Goal: Information Seeking & Learning: Find specific fact

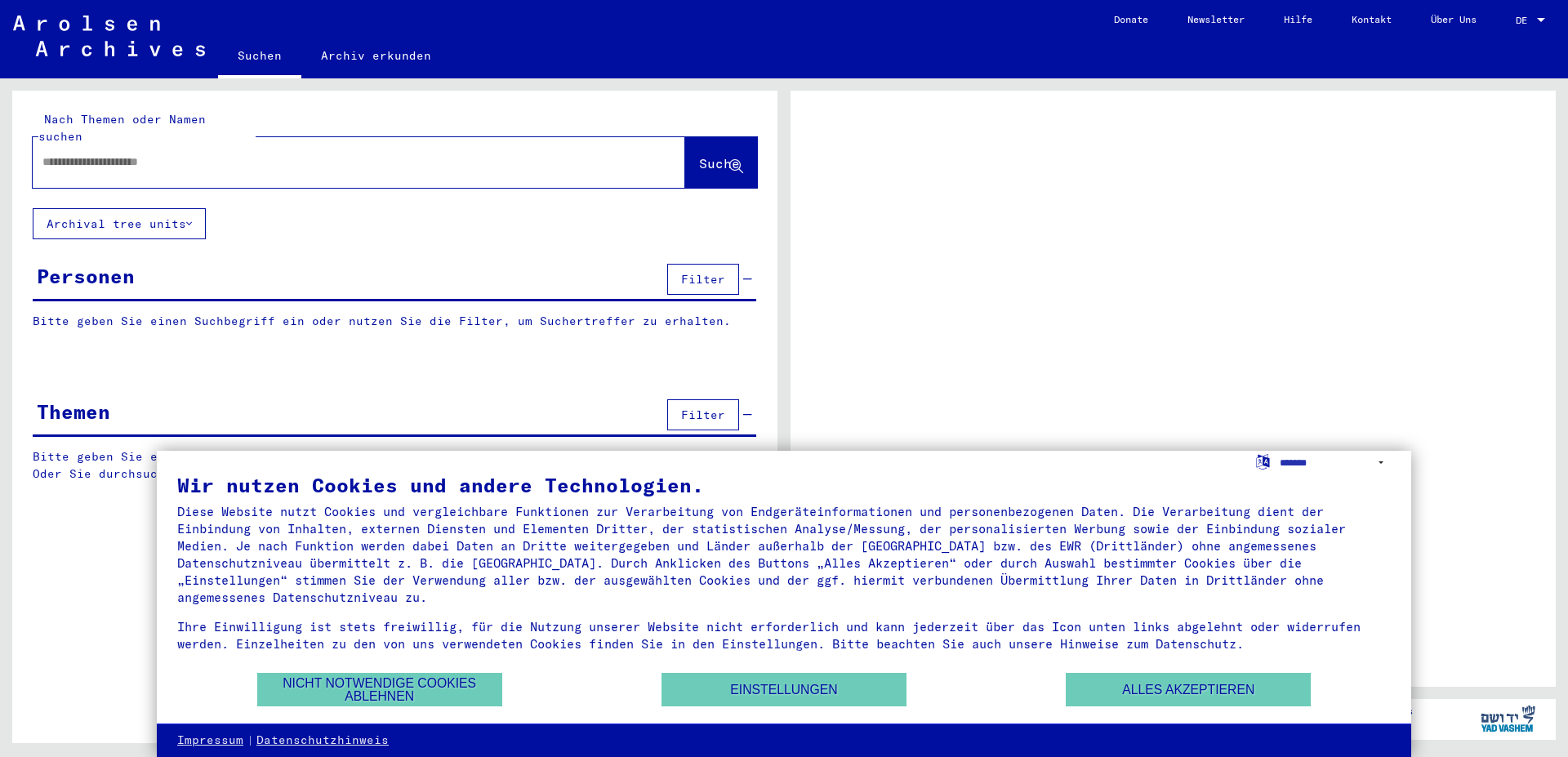
click at [132, 262] on div "Personen" at bounding box center [85, 276] width 98 height 29
click at [1108, 693] on button "Alles akzeptieren" at bounding box center [1187, 690] width 245 height 33
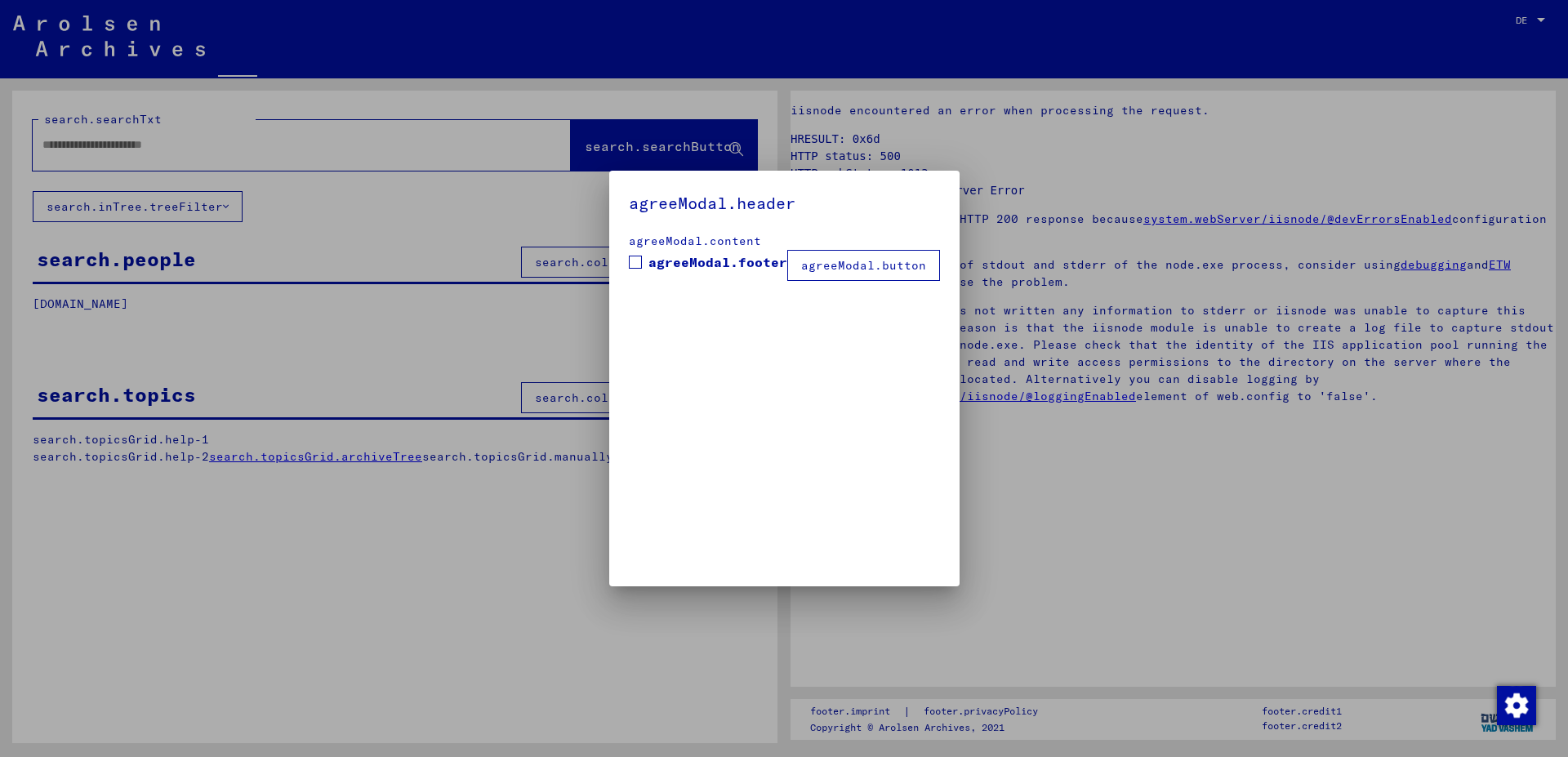
drag, startPoint x: 845, startPoint y: 289, endPoint x: 714, endPoint y: 269, distance: 132.5
click at [843, 289] on mat-dialog-container "agreeModal.header agreeModal.content agreeModal.footer agreeModal.button" at bounding box center [784, 379] width 350 height 417
click at [714, 269] on span "agreeModal.footer" at bounding box center [718, 262] width 139 height 19
click at [825, 269] on button "agreeModal.button" at bounding box center [863, 265] width 153 height 31
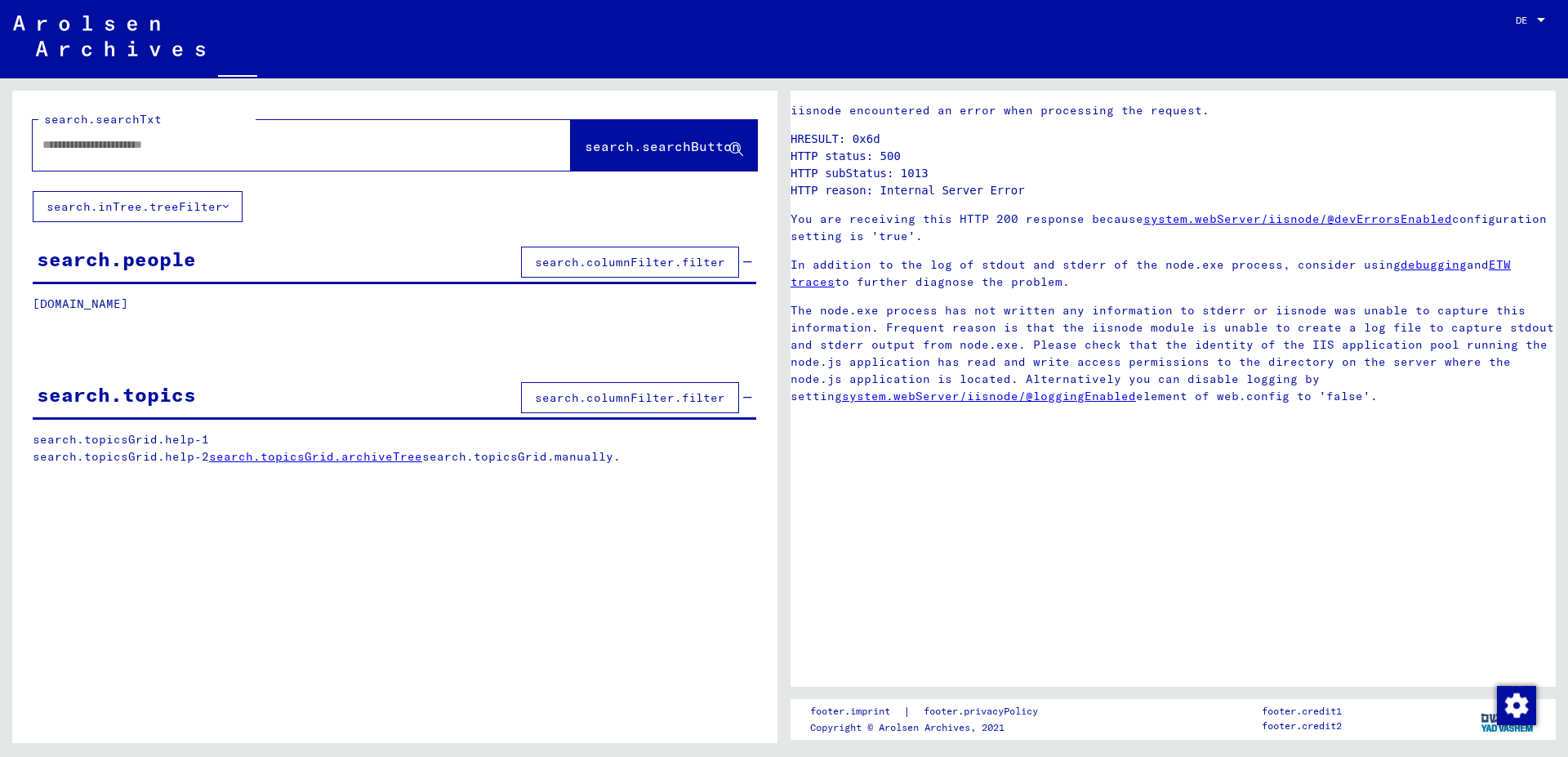
click at [1537, 23] on div at bounding box center [1541, 21] width 15 height 12
click at [1511, 32] on span "English" at bounding box center [1500, 28] width 40 height 13
click at [218, 153] on input "text" at bounding box center [287, 145] width 489 height 18
click at [169, 262] on div "search.people" at bounding box center [116, 258] width 159 height 29
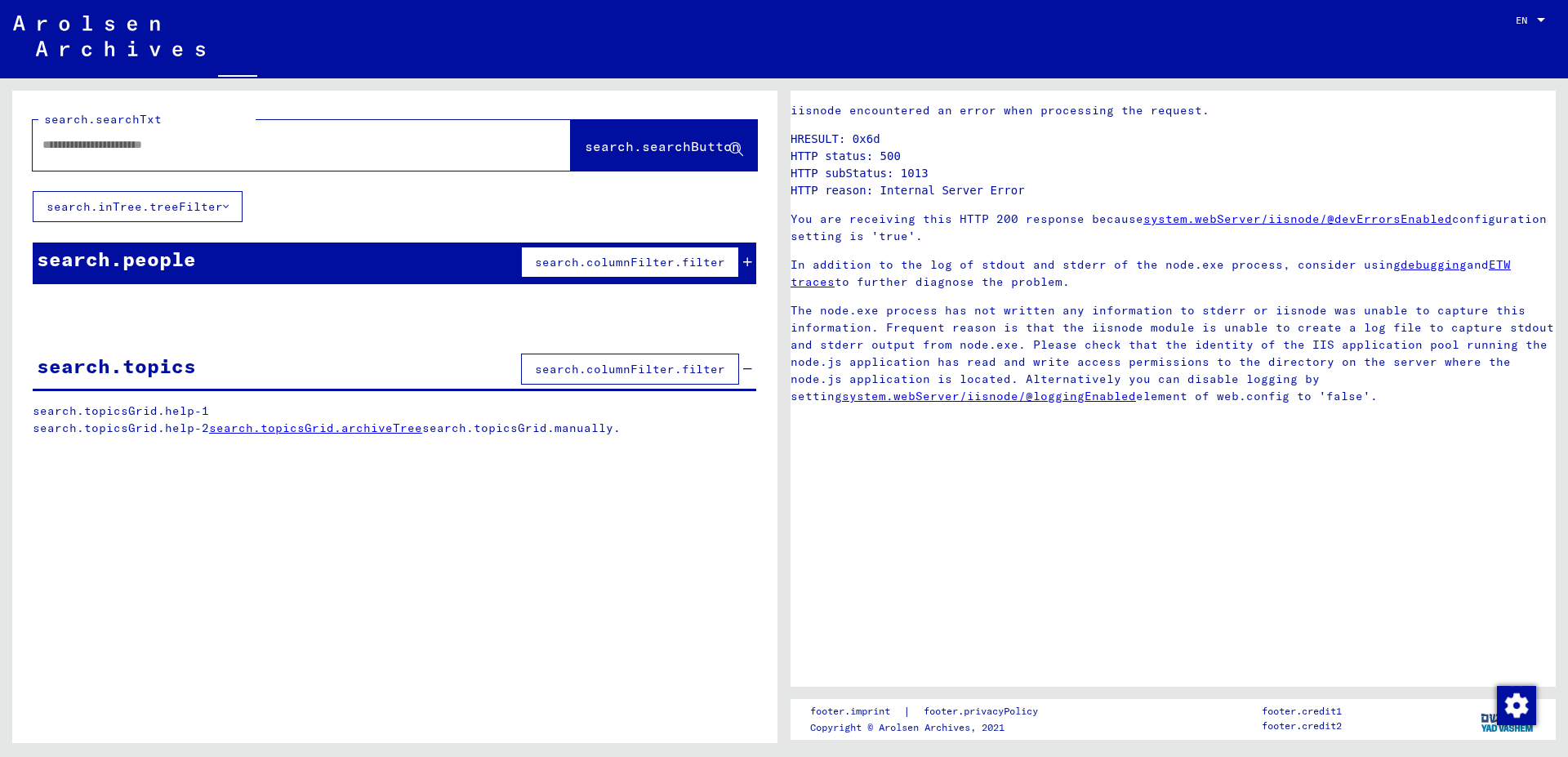
click at [333, 258] on div "search.people search.columnFilter.filter" at bounding box center [394, 263] width 723 height 42
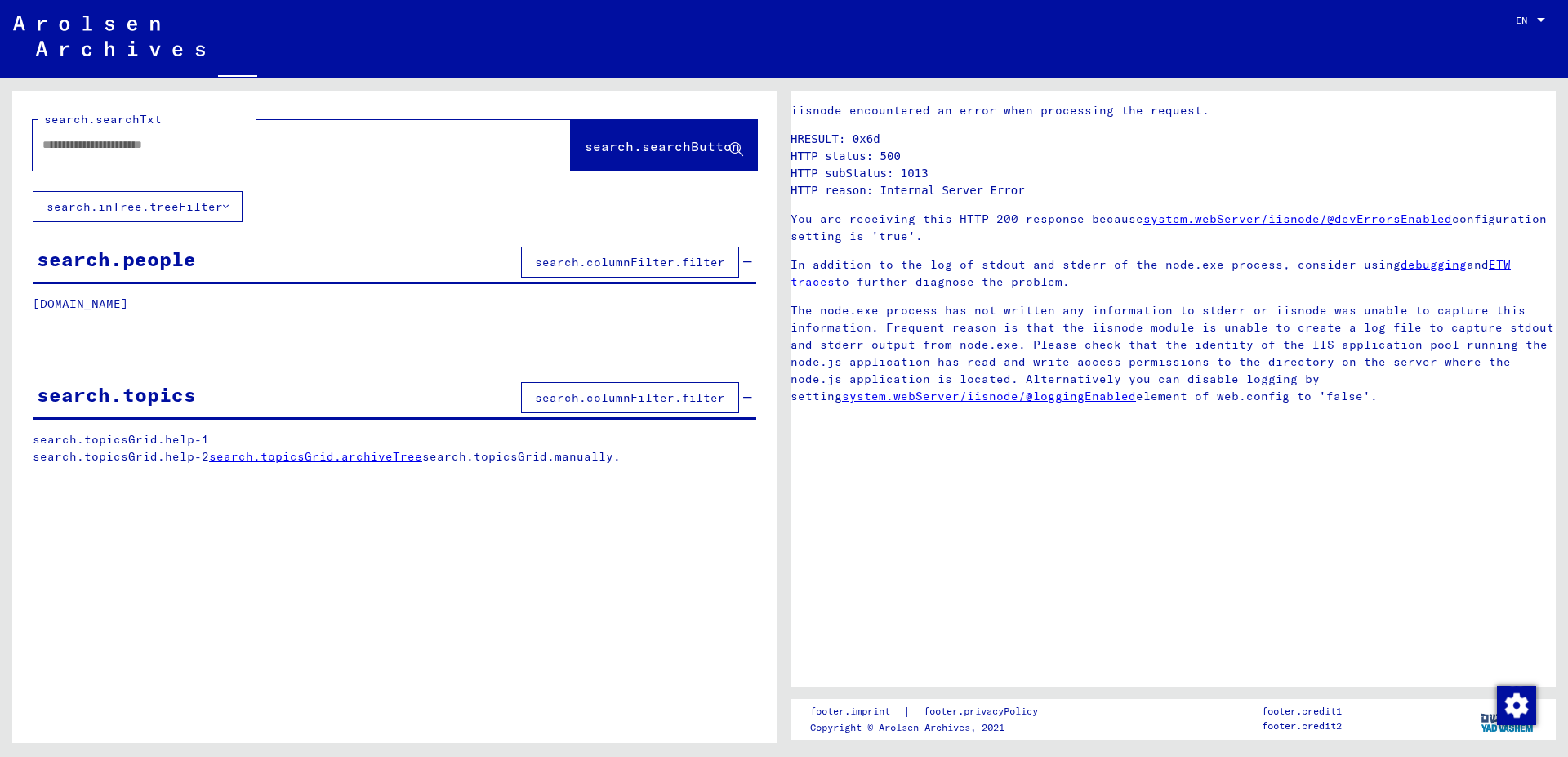
click at [99, 296] on p "[DOMAIN_NAME]" at bounding box center [394, 304] width 723 height 18
click at [130, 308] on p "[DOMAIN_NAME]" at bounding box center [394, 304] width 723 height 18
click at [683, 266] on span "search.columnFilter.filter" at bounding box center [631, 263] width 191 height 15
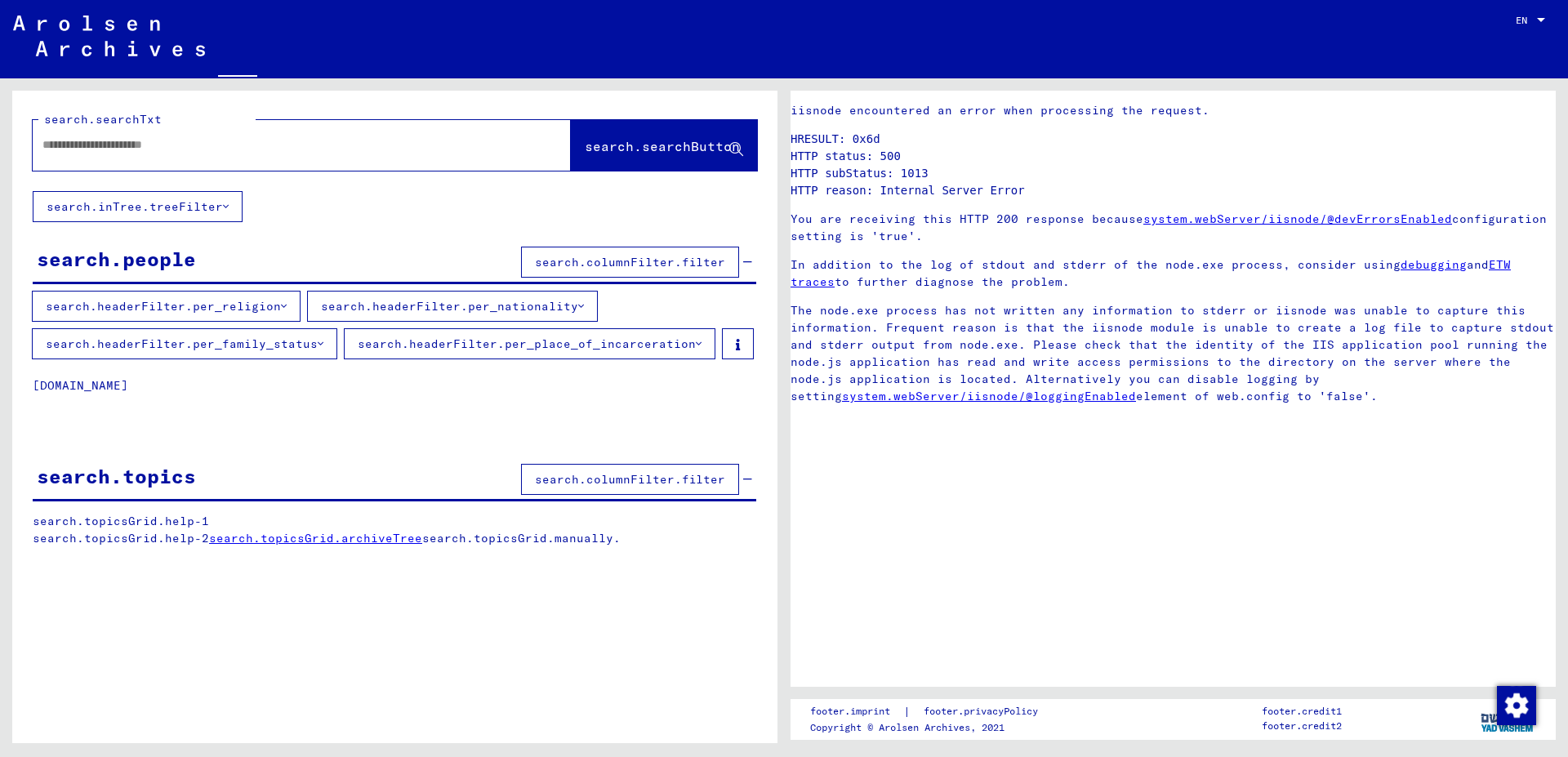
click at [440, 302] on button "search.headerFilter.per_nationality" at bounding box center [452, 306] width 291 height 31
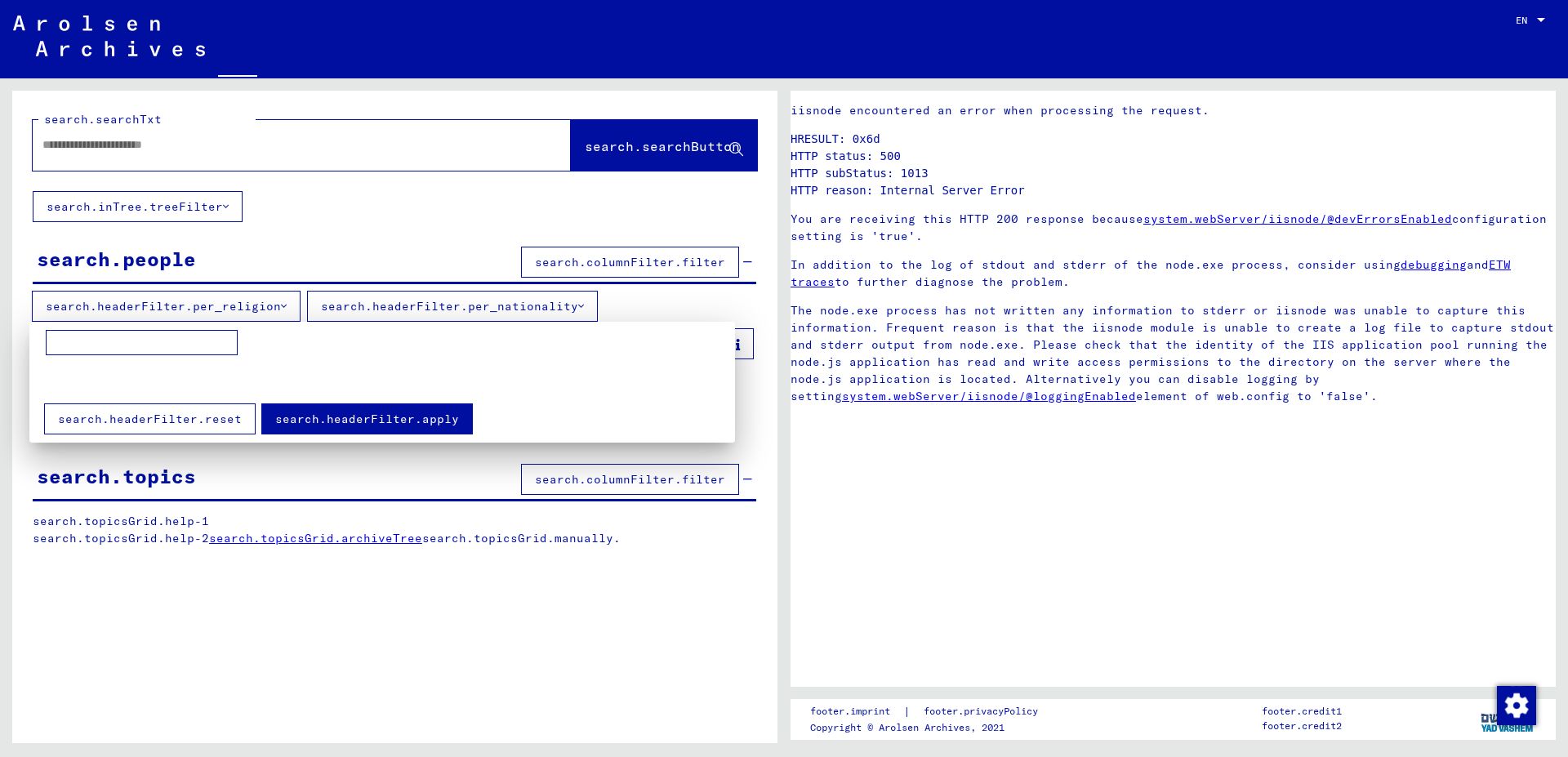
click at [190, 351] on input at bounding box center [141, 343] width 192 height 26
type input "******"
click at [291, 414] on span "search.headerFilter.apply" at bounding box center [367, 419] width 184 height 15
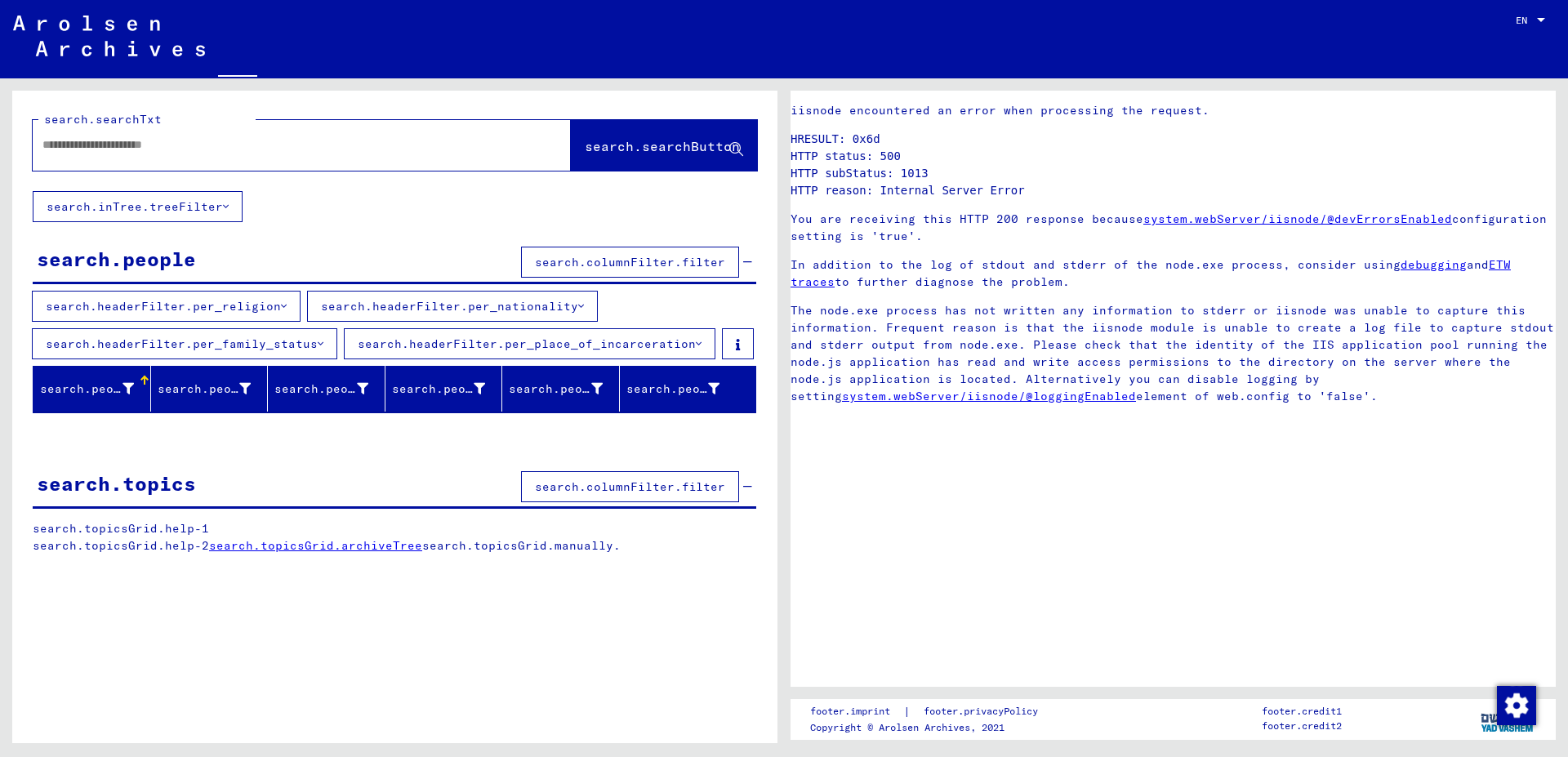
click at [126, 41] on img at bounding box center [109, 36] width 192 height 41
